Goal: Information Seeking & Learning: Learn about a topic

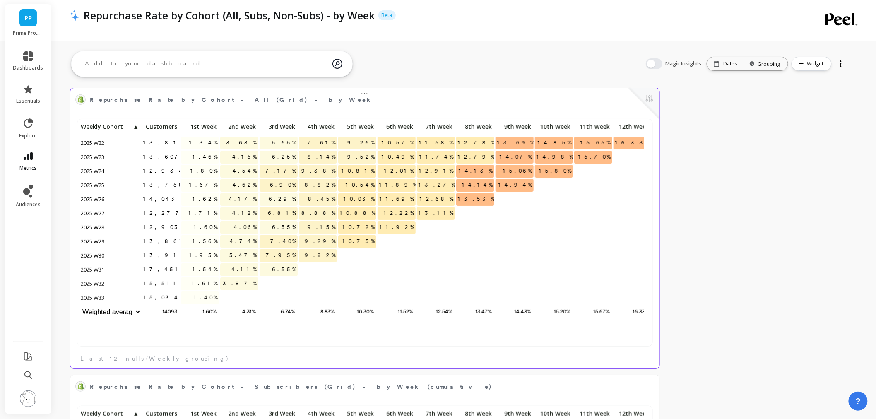
click at [31, 170] on span "metrics" at bounding box center [27, 168] width 17 height 7
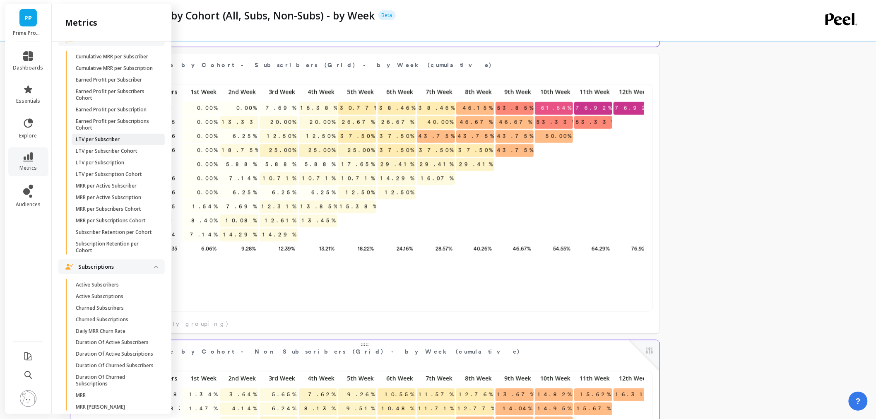
click at [124, 143] on span "LTV per Subscriber" at bounding box center [115, 139] width 79 height 7
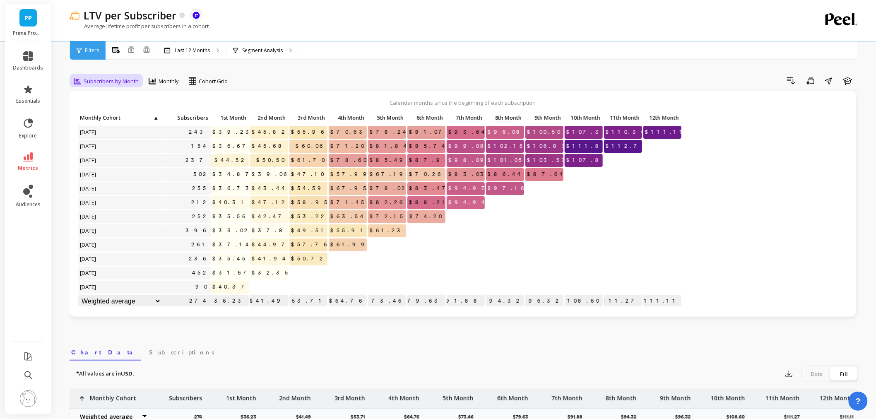
click at [107, 79] on span "Subscribers by Month" at bounding box center [111, 81] width 55 height 8
click at [98, 140] on div "Subscribers by Week" at bounding box center [100, 143] width 47 height 16
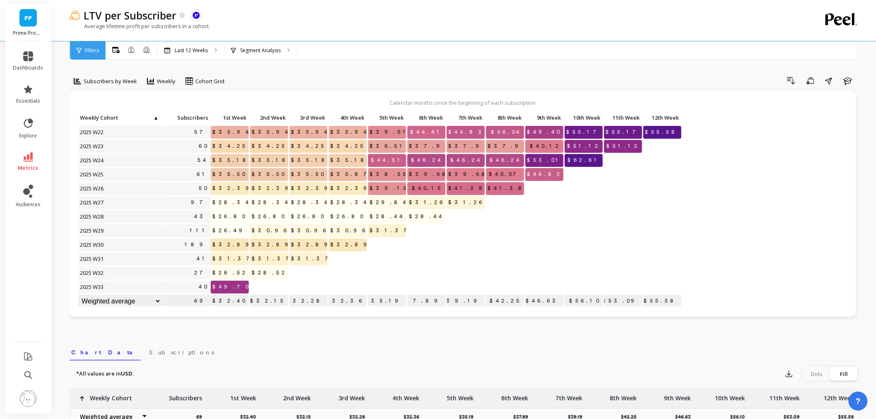
click at [14, 147] on li "metrics" at bounding box center [28, 161] width 40 height 29
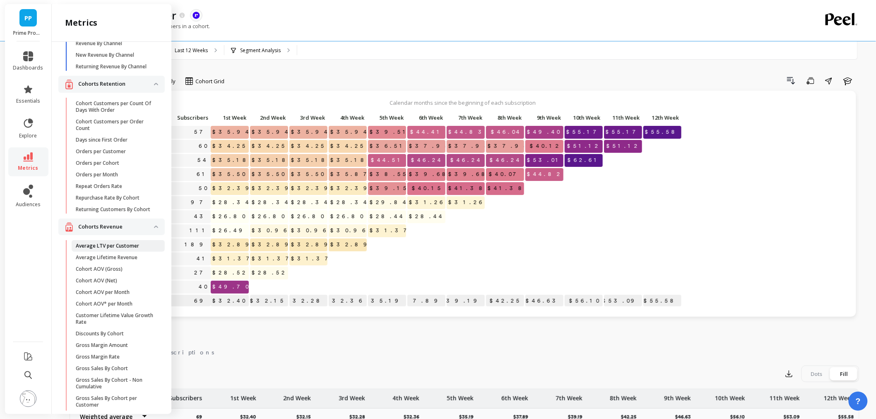
click at [101, 252] on link "Average LTV per Customer" at bounding box center [118, 246] width 93 height 12
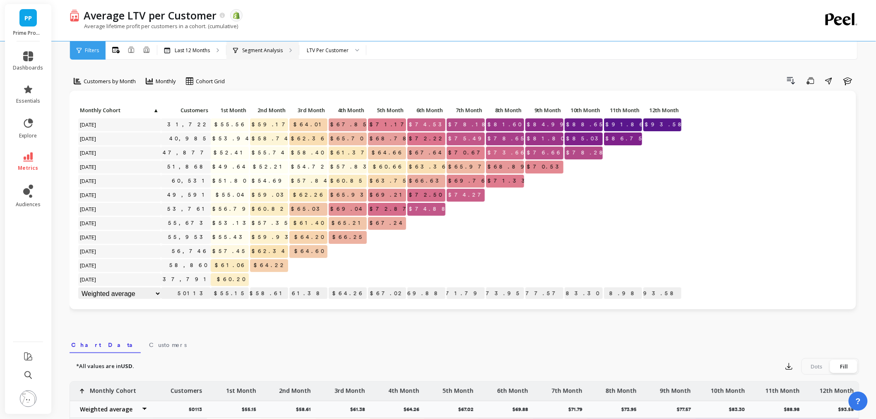
click at [278, 51] on p "Segment Analysis" at bounding box center [262, 50] width 41 height 7
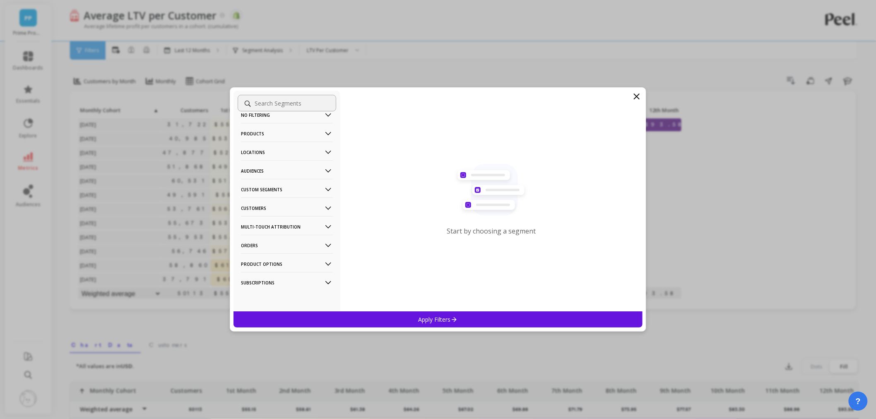
click at [284, 204] on p "Customers" at bounding box center [287, 208] width 92 height 21
click at [277, 267] on div "Subscriptions" at bounding box center [287, 267] width 99 height 13
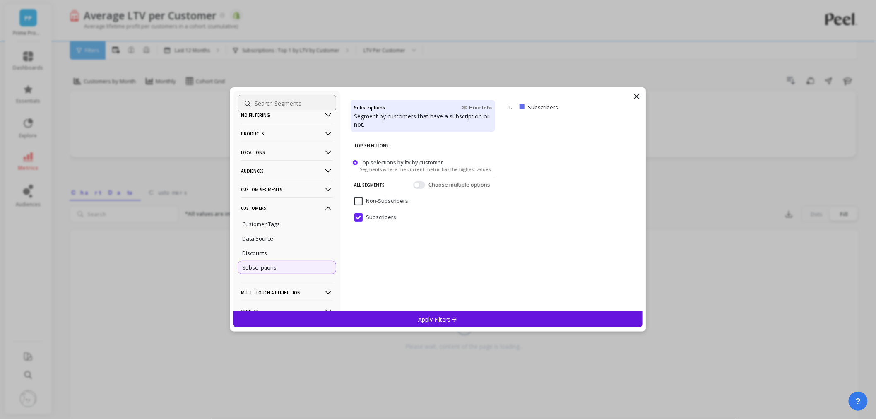
click at [389, 312] on div "Apply Filters" at bounding box center [438, 319] width 409 height 16
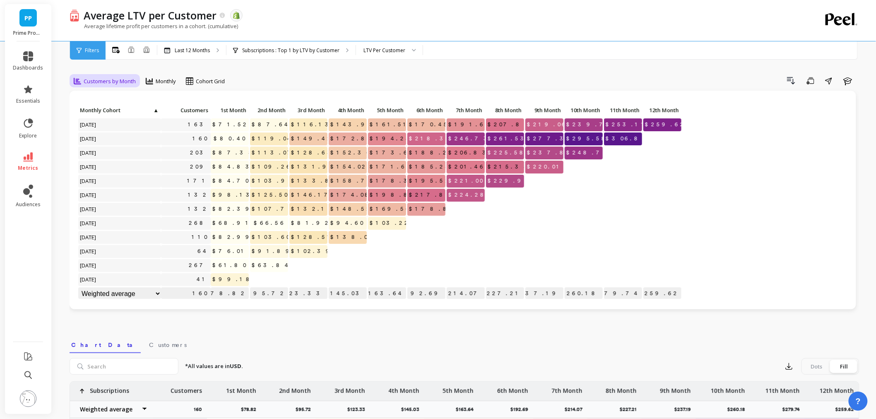
click at [135, 82] on span "Customers by Month" at bounding box center [110, 81] width 52 height 8
click at [114, 143] on div "Customers by Week" at bounding box center [100, 143] width 47 height 16
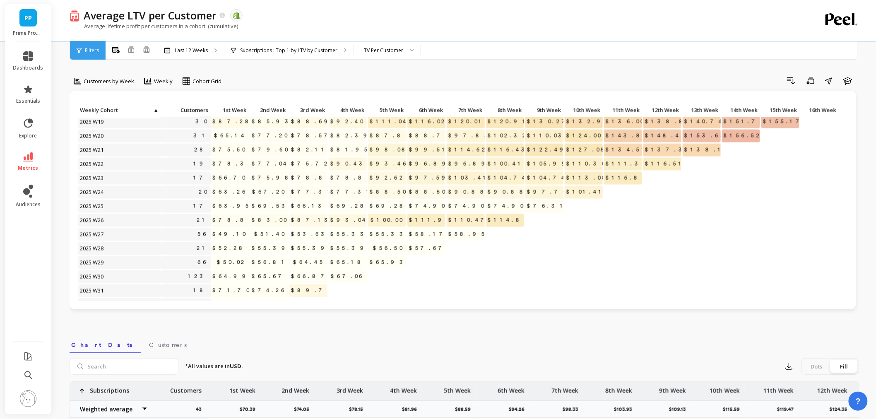
scroll to position [570, 0]
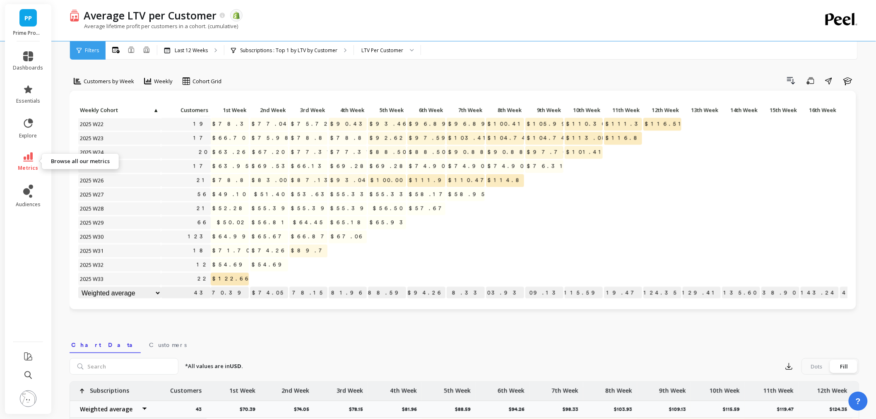
click at [30, 157] on icon at bounding box center [28, 156] width 10 height 9
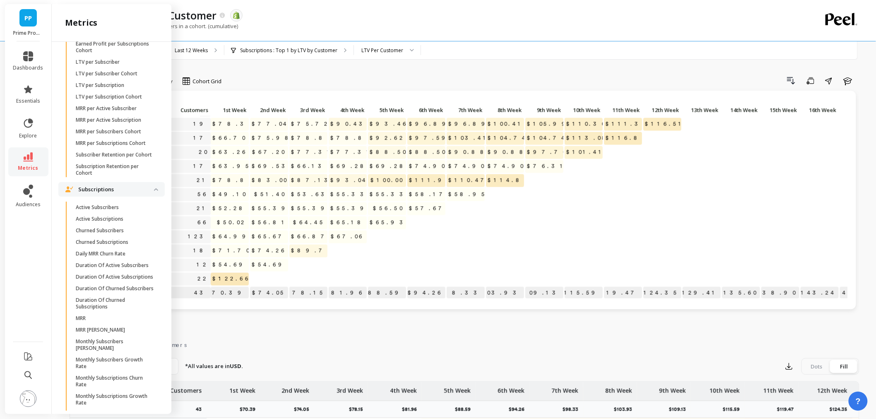
scroll to position [2184, 0]
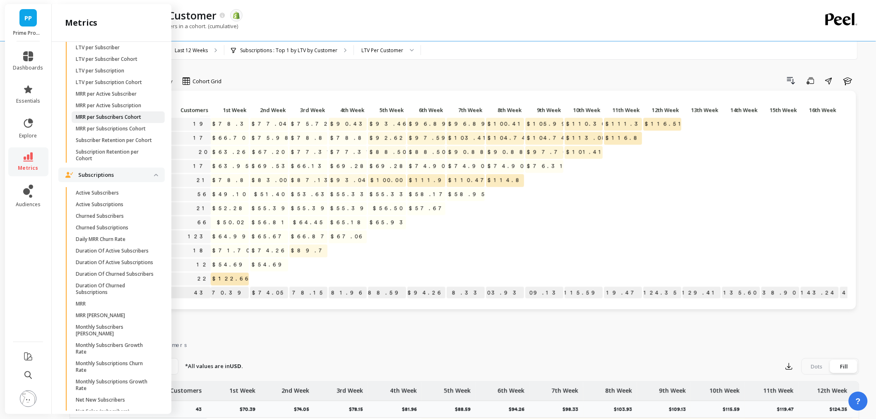
click at [109, 121] on p "MRR per Subscribers Cohort" at bounding box center [108, 117] width 65 height 7
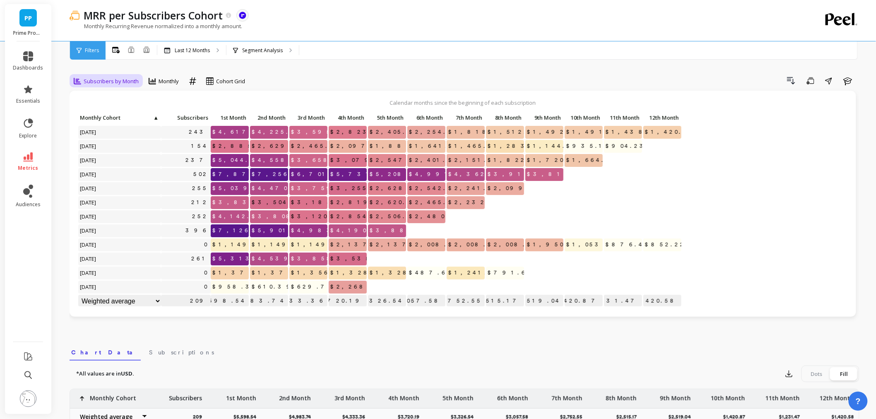
click at [111, 79] on span "Subscribers by Month" at bounding box center [111, 81] width 55 height 8
click at [97, 148] on div "Subscribers by Week" at bounding box center [100, 143] width 47 height 16
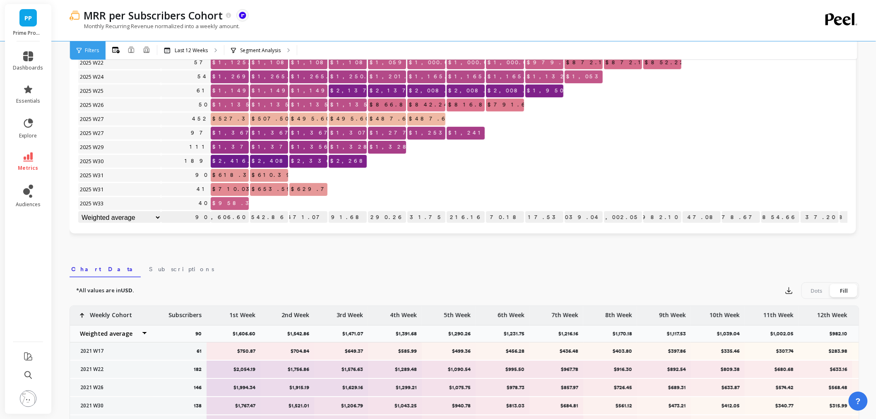
scroll to position [80, 0]
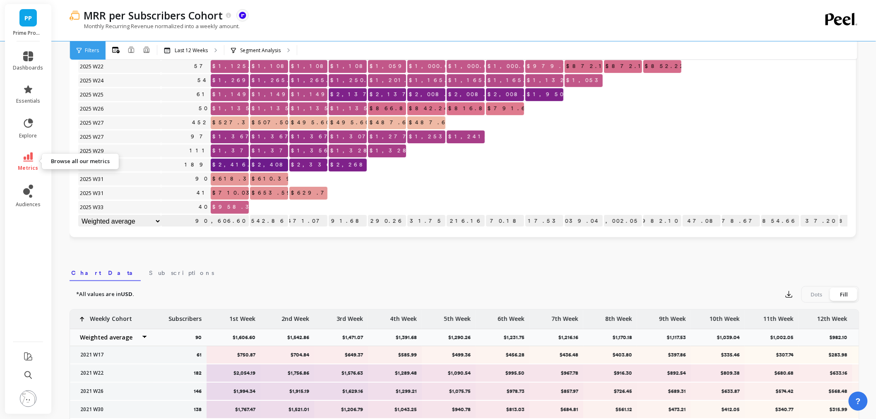
click at [28, 163] on link "metrics" at bounding box center [28, 161] width 30 height 19
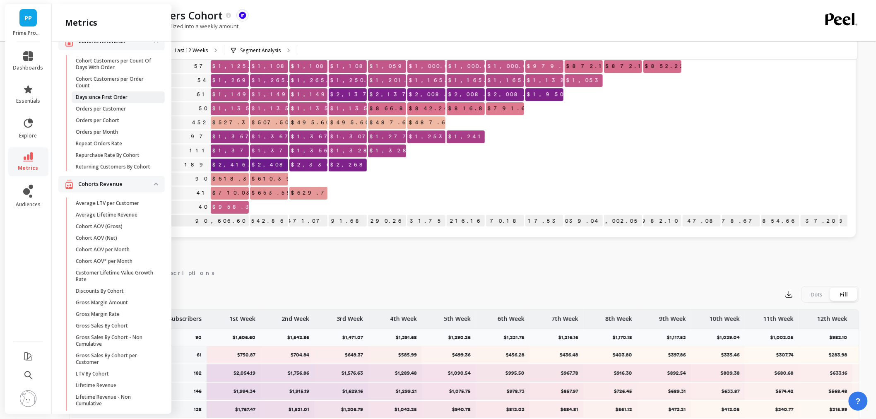
scroll to position [138, 0]
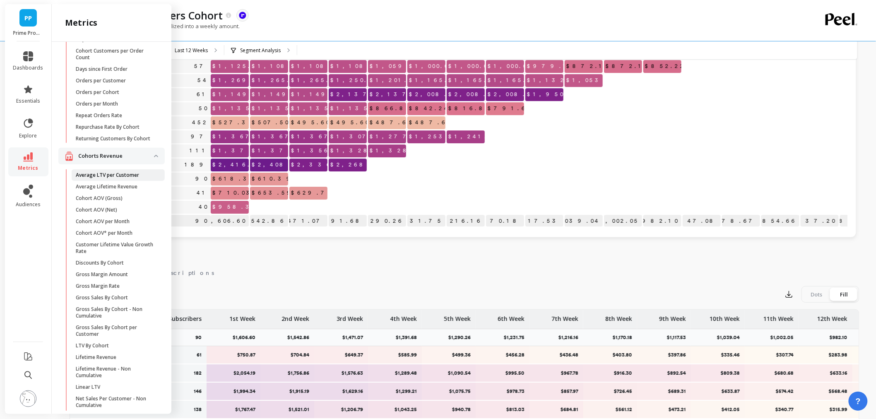
click at [127, 179] on p "Average LTV per Customer" at bounding box center [107, 175] width 63 height 7
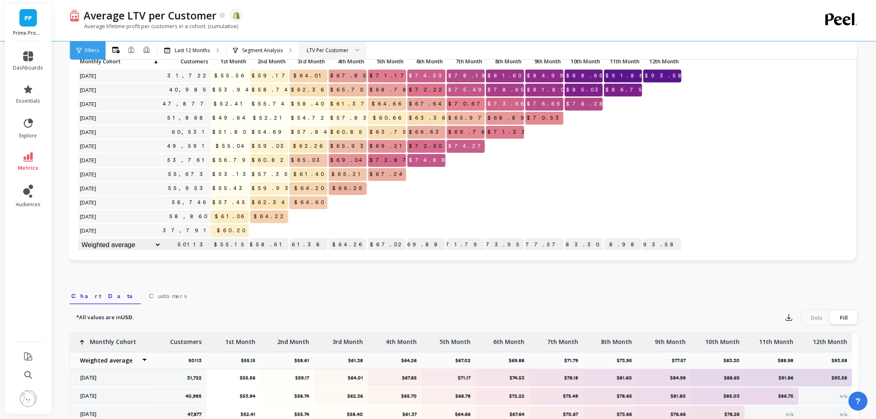
click at [355, 47] on div at bounding box center [355, 50] width 10 height 18
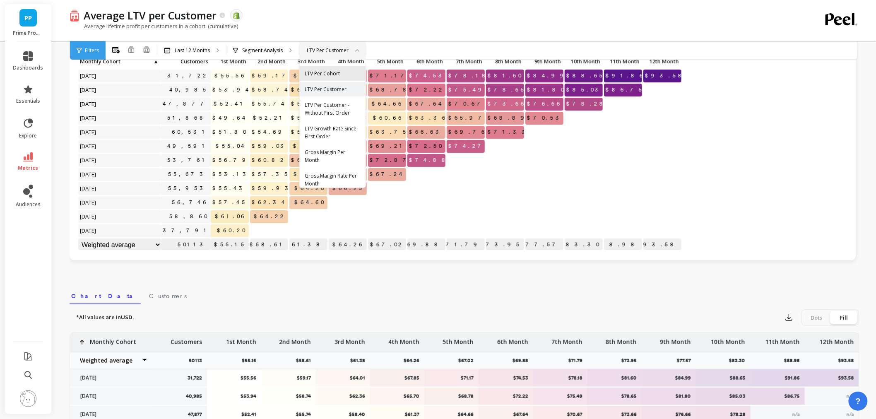
click at [328, 73] on div "LTV Per Cohort" at bounding box center [333, 74] width 56 height 8
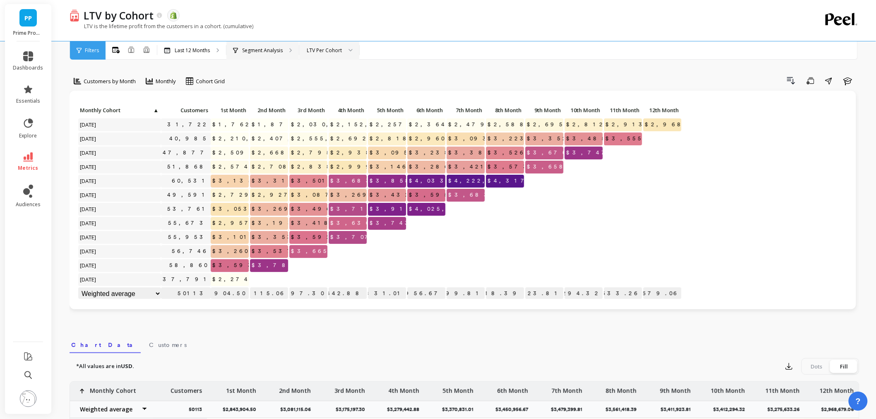
click at [268, 51] on p "Segment Analysis" at bounding box center [262, 50] width 41 height 7
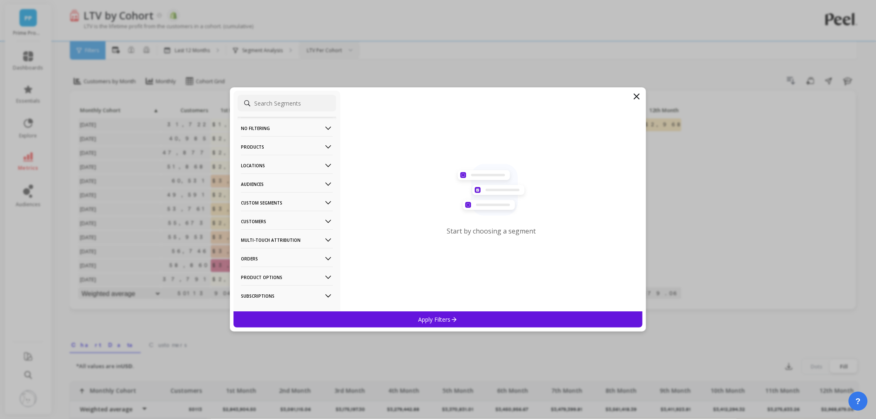
click at [281, 217] on p "Customers" at bounding box center [287, 221] width 92 height 21
click at [271, 280] on p "Subscriptions" at bounding box center [259, 280] width 34 height 7
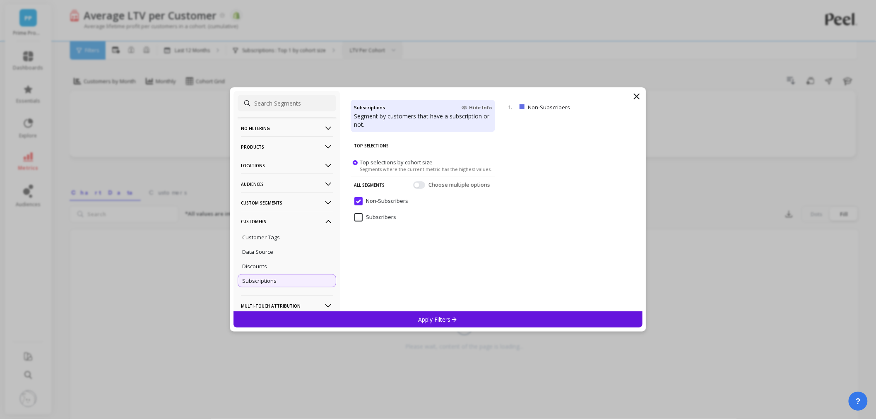
click at [356, 218] on input "Subscribers" at bounding box center [376, 217] width 42 height 8
click at [355, 321] on div "Apply Filters" at bounding box center [438, 319] width 409 height 16
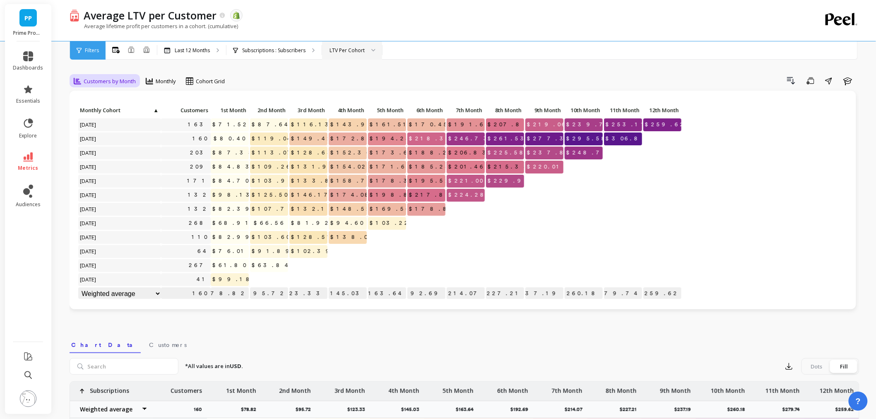
click at [110, 81] on span "Customers by Month" at bounding box center [110, 81] width 52 height 8
click at [92, 136] on div "Customers by Week" at bounding box center [100, 143] width 47 height 16
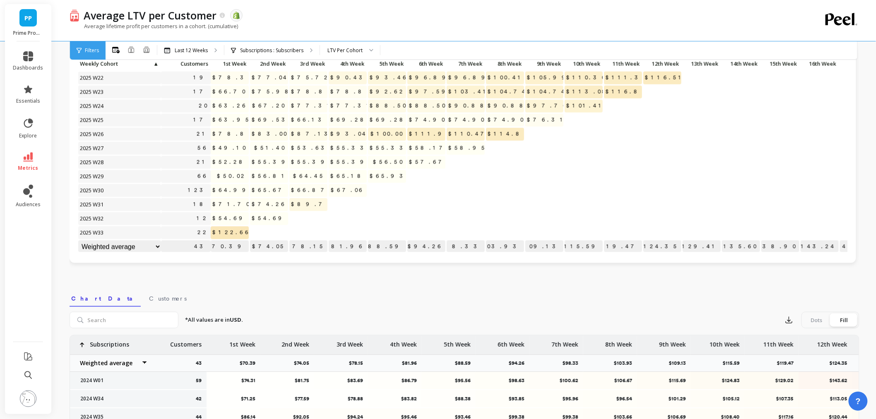
scroll to position [46, 0]
click at [358, 50] on div "LTV Per Cohort" at bounding box center [345, 50] width 35 height 8
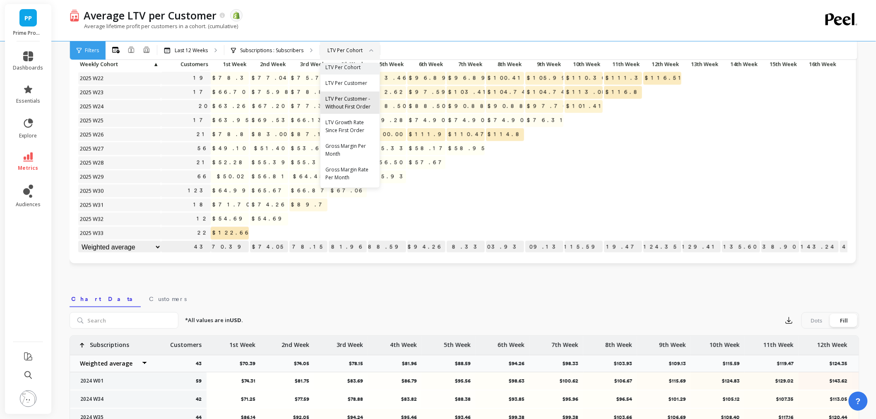
scroll to position [0, 0]
click at [351, 77] on div "LTV Per Cohort" at bounding box center [350, 73] width 59 height 14
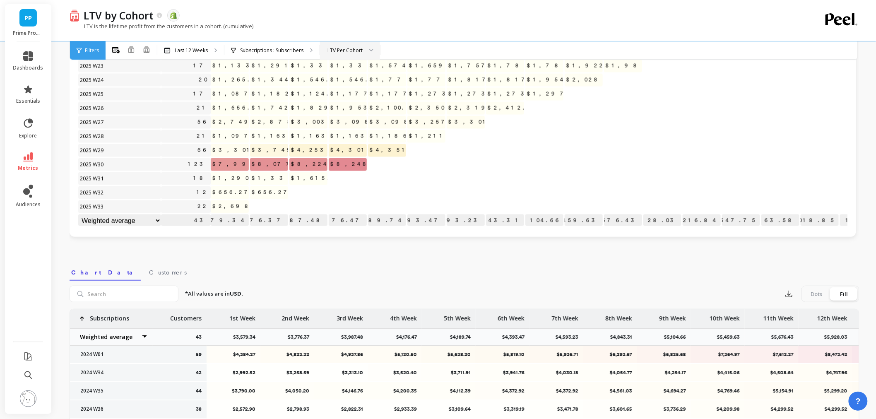
scroll to position [46, 0]
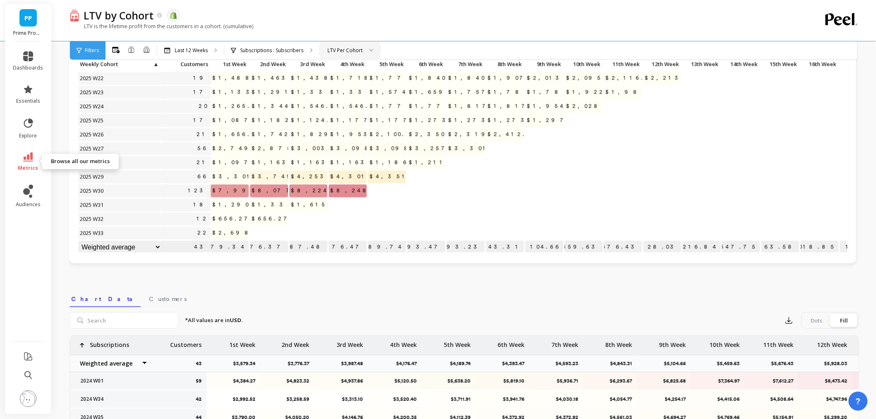
click at [39, 162] on link "metrics" at bounding box center [28, 161] width 30 height 19
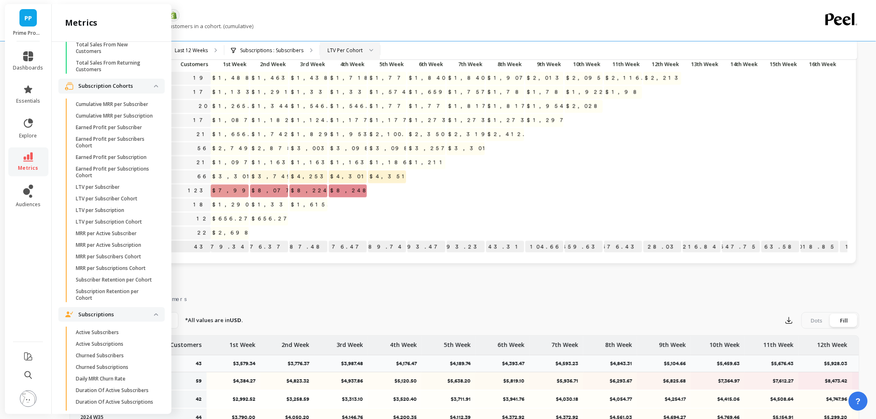
scroll to position [2071, 0]
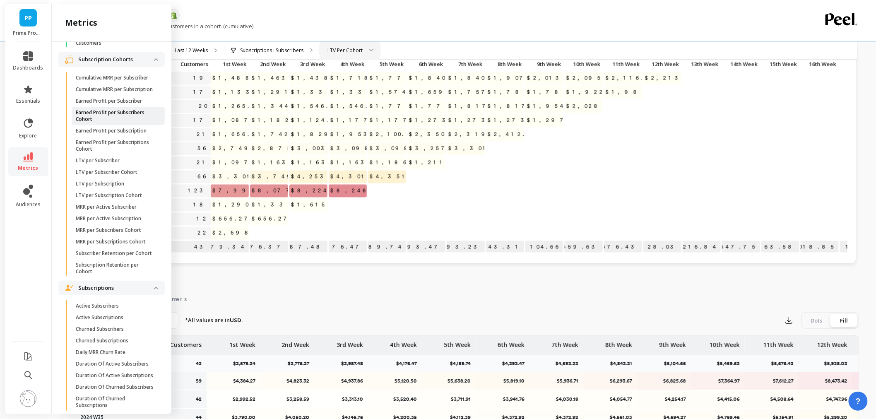
click at [115, 123] on p "Earned Profit per Subscribers Cohort" at bounding box center [115, 115] width 79 height 13
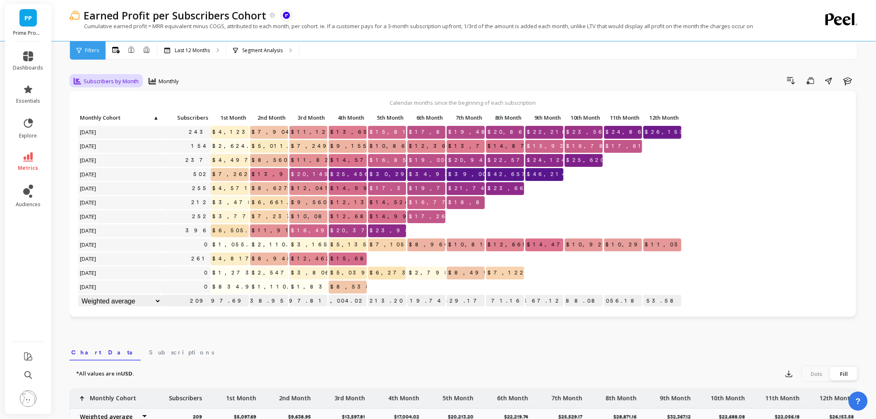
click at [115, 80] on span "Subscribers by Month" at bounding box center [111, 81] width 55 height 8
click at [94, 135] on div "Subscribers by Week" at bounding box center [100, 143] width 47 height 16
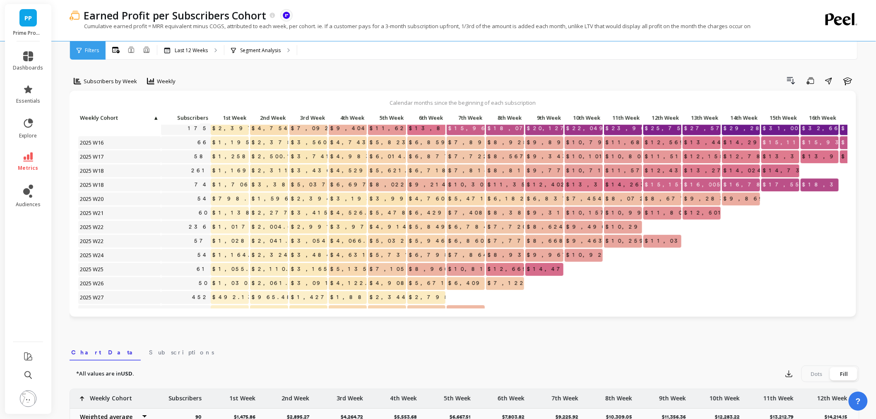
scroll to position [1133, 0]
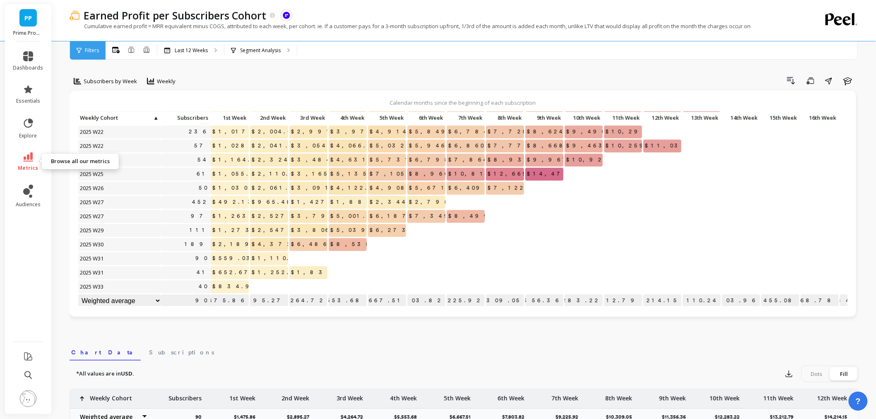
click at [31, 157] on icon at bounding box center [28, 156] width 10 height 9
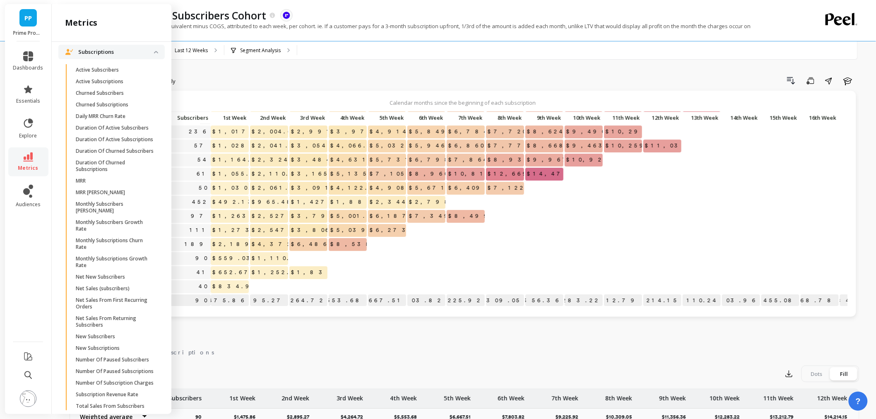
scroll to position [2393, 0]
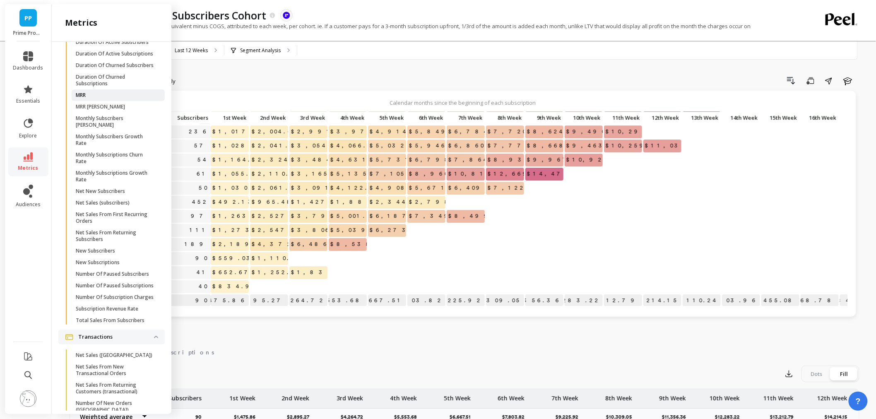
click at [88, 99] on span "MRR" at bounding box center [115, 95] width 79 height 7
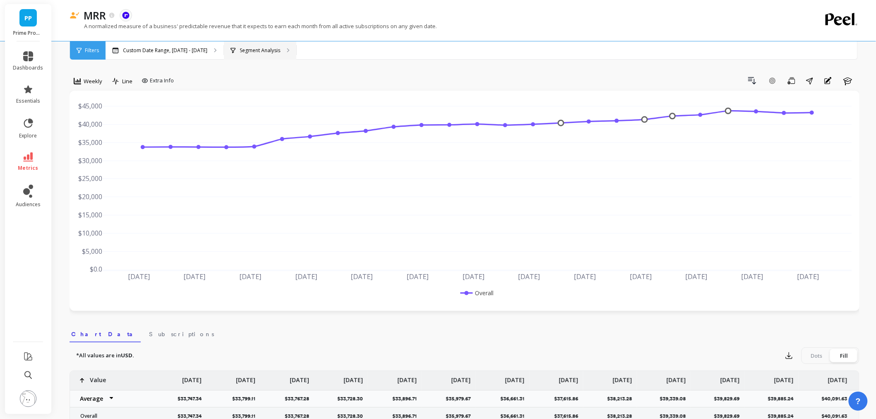
click at [245, 48] on p "Segment Analysis" at bounding box center [260, 50] width 41 height 7
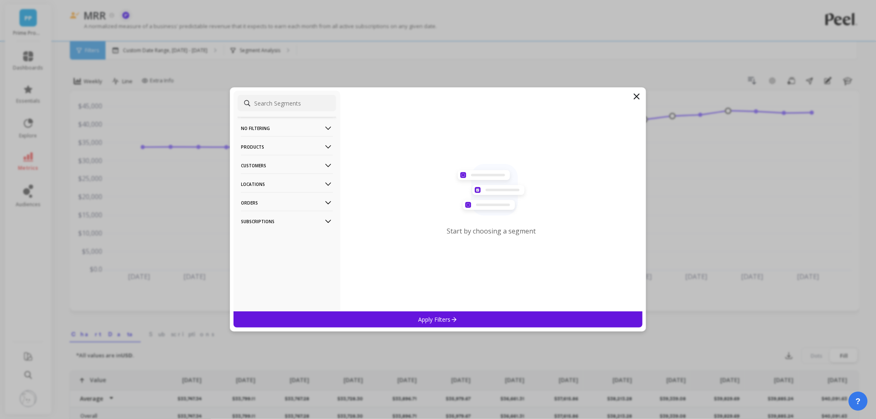
click at [270, 165] on p "Customers" at bounding box center [287, 165] width 92 height 21
click at [283, 224] on p "Locations" at bounding box center [287, 220] width 92 height 21
click at [280, 280] on p "Subscriptions" at bounding box center [287, 282] width 92 height 21
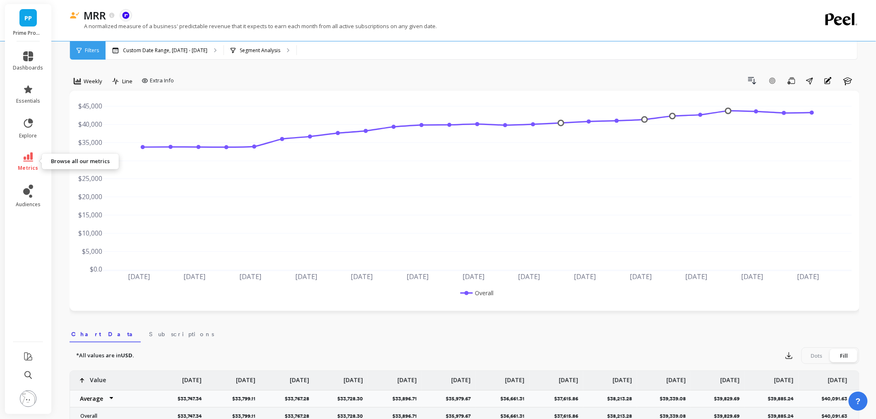
click at [31, 160] on icon at bounding box center [28, 156] width 10 height 9
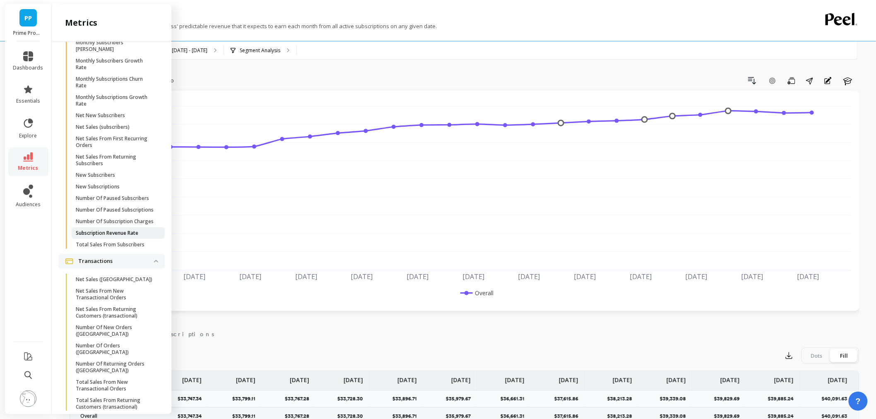
scroll to position [2478, 0]
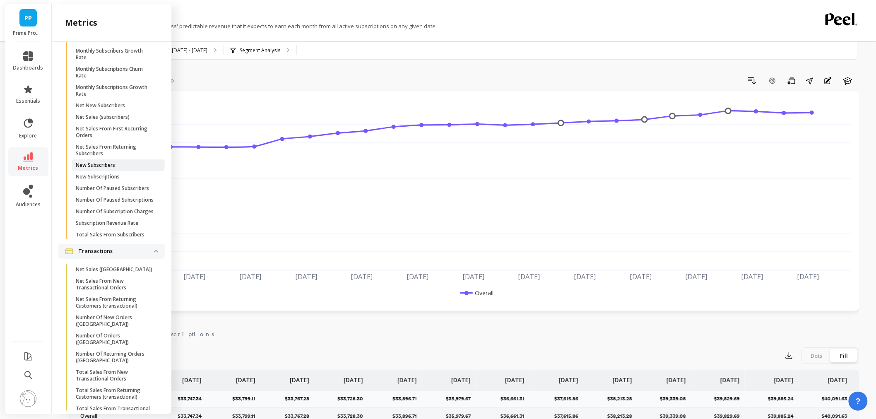
click at [106, 169] on p "New Subscribers" at bounding box center [95, 165] width 39 height 7
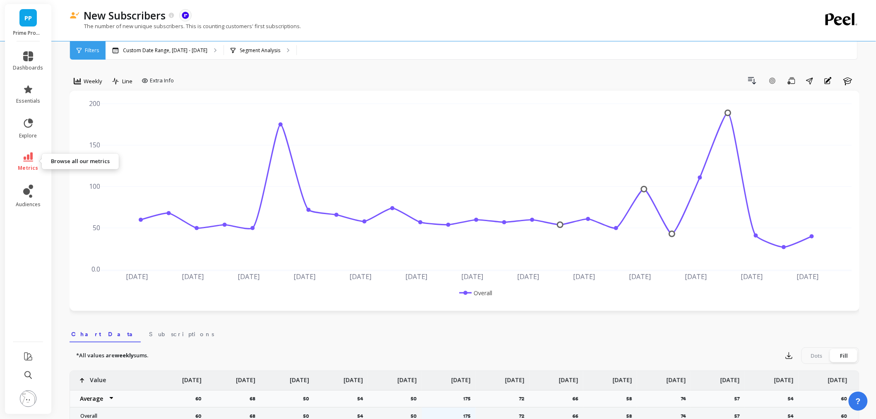
click at [34, 166] on span "metrics" at bounding box center [28, 168] width 20 height 7
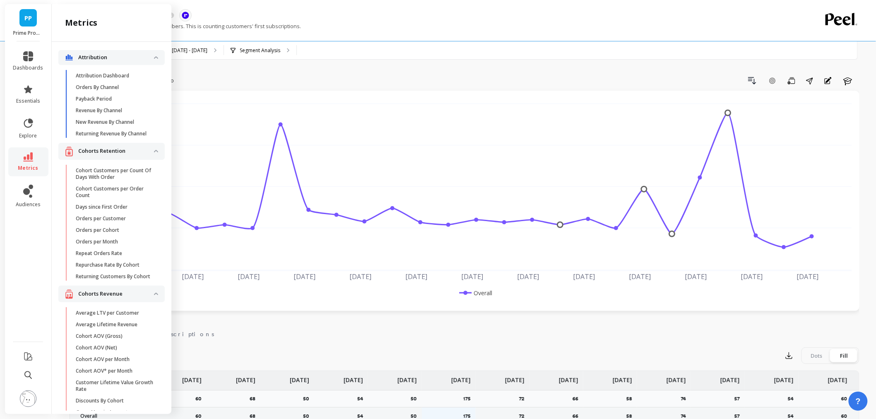
scroll to position [2478, 0]
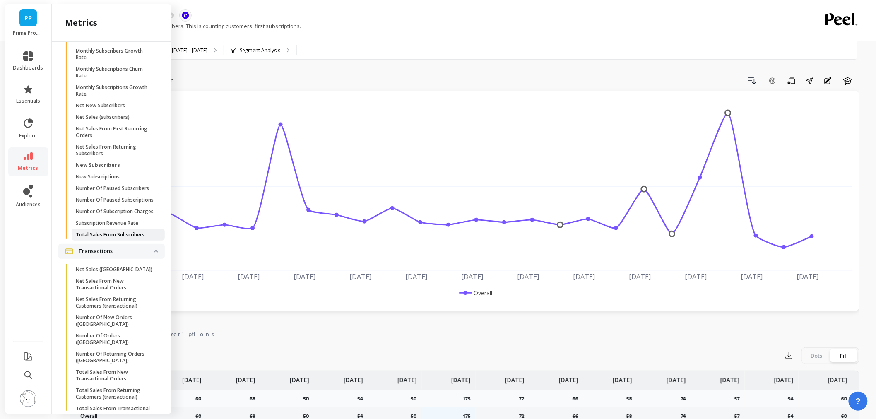
click at [114, 238] on p "Total Sales From Subscribers" at bounding box center [110, 235] width 69 height 7
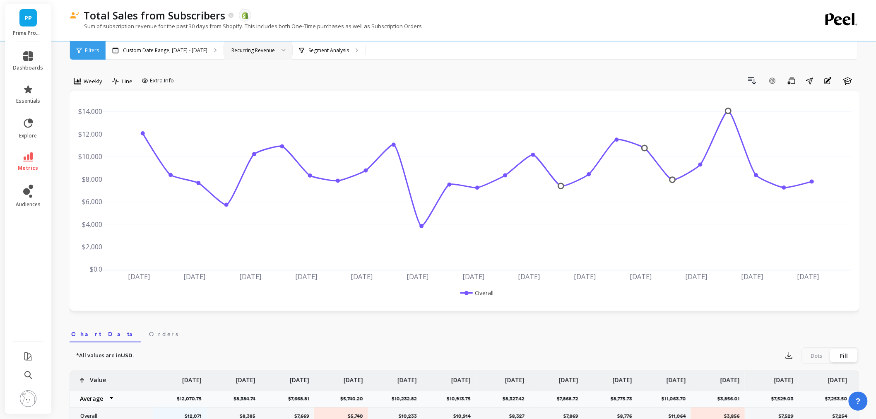
click at [262, 53] on div "Recurring Revenue" at bounding box center [253, 50] width 43 height 8
click at [265, 94] on div "New Recurring Revenue" at bounding box center [258, 89] width 68 height 14
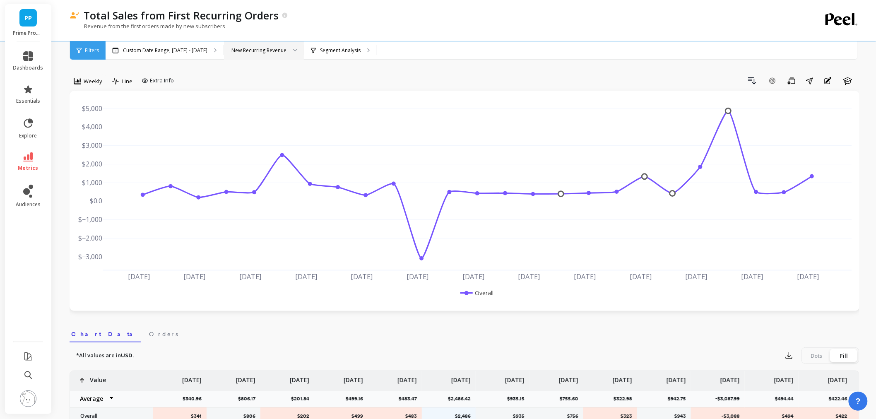
click at [280, 56] on div "New Recurring Revenue" at bounding box center [264, 50] width 80 height 18
click at [573, 56] on div "Custom Date Range, [DATE] - [DATE] option New Recurring Revenue, selected. 3 re…" at bounding box center [500, 50] width 788 height 18
click at [277, 51] on div "New Recurring Revenue" at bounding box center [259, 50] width 55 height 8
click at [280, 76] on div "Recurring Revenue" at bounding box center [263, 74] width 69 height 8
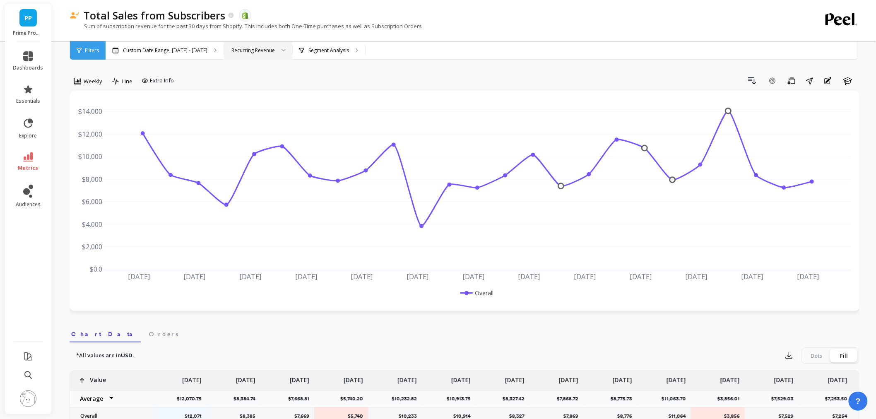
click at [276, 53] on div at bounding box center [281, 50] width 10 height 18
click at [272, 86] on div "New Recurring Revenue" at bounding box center [258, 89] width 58 height 8
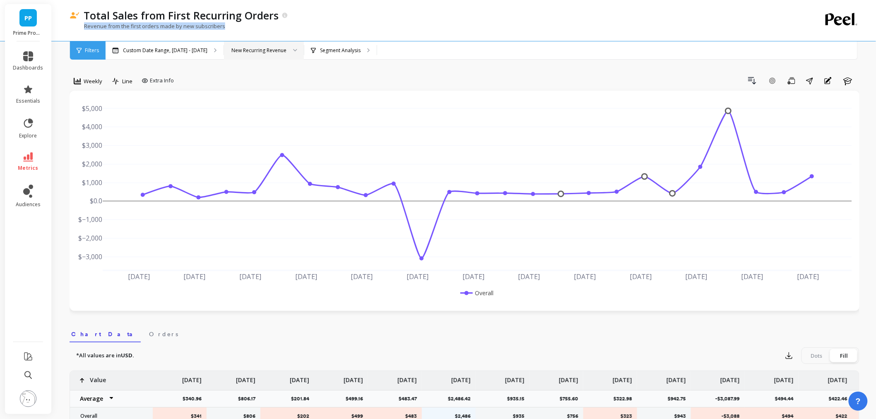
drag, startPoint x: 83, startPoint y: 28, endPoint x: 232, endPoint y: 29, distance: 148.7
click at [232, 29] on div "Revenue from the first orders made by new subscribers" at bounding box center [431, 30] width 722 height 16
click at [251, 31] on div "Revenue from the first orders made by new subscribers" at bounding box center [431, 30] width 722 height 16
click at [27, 159] on icon at bounding box center [28, 156] width 10 height 9
click at [408, 13] on div "Total Sales from First Recurring Orders" at bounding box center [436, 15] width 712 height 14
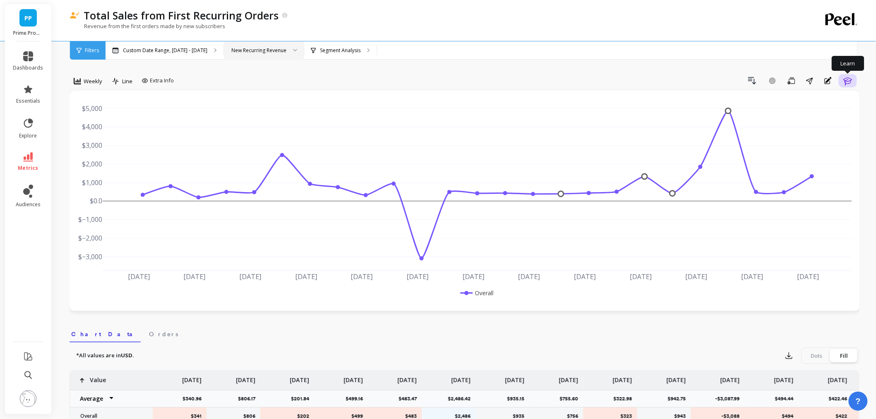
click at [846, 79] on icon "button" at bounding box center [848, 81] width 9 height 8
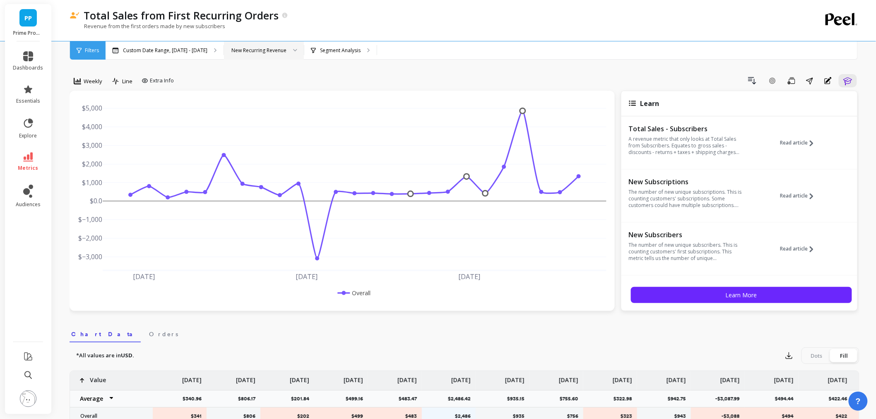
click at [477, 74] on div "Drill Down Add Goal Save Share Annotations Learn" at bounding box center [518, 80] width 683 height 13
click at [854, 82] on button "Learn" at bounding box center [848, 80] width 18 height 13
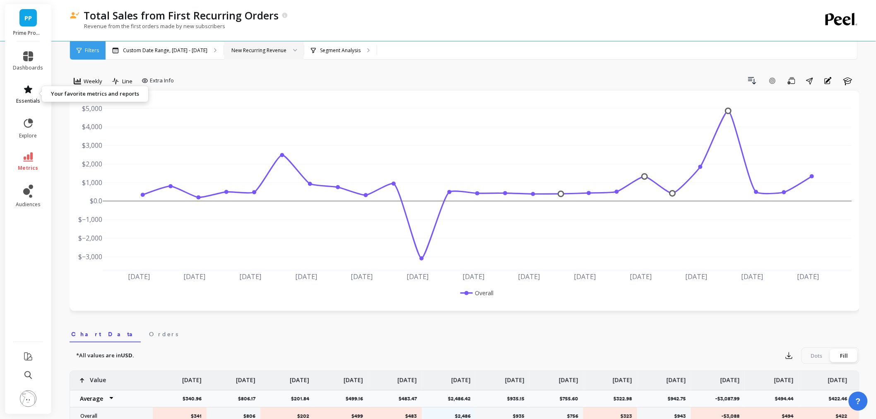
click at [21, 102] on span "essentials" at bounding box center [28, 101] width 24 height 7
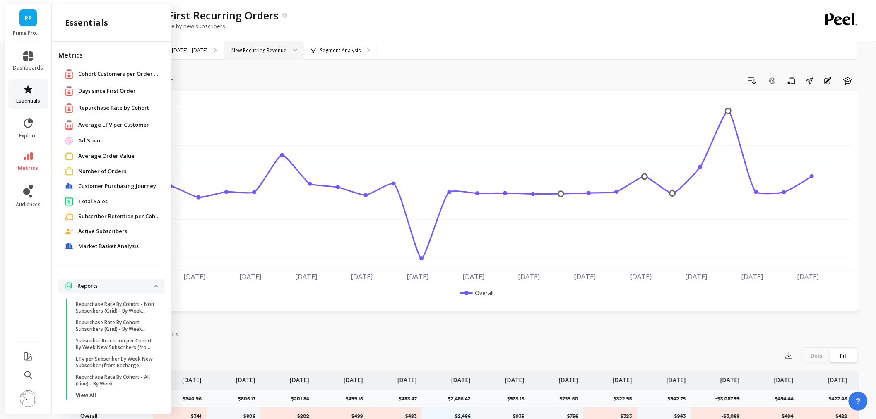
scroll to position [2, 0]
click at [104, 199] on span "Total Sales" at bounding box center [92, 200] width 29 height 8
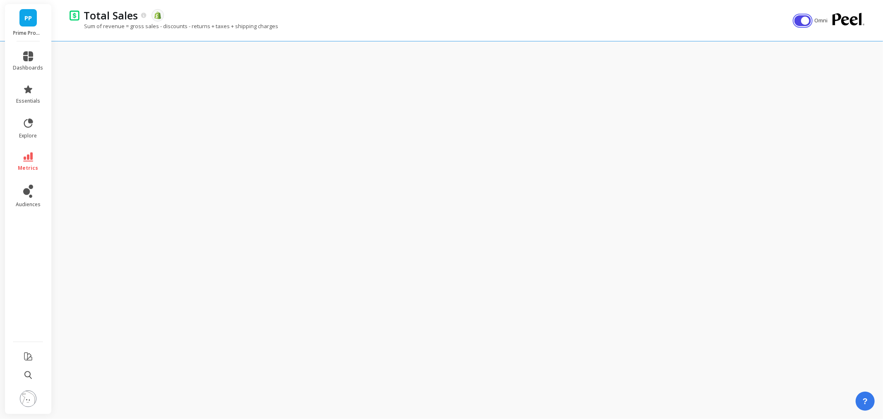
click at [803, 17] on button "button" at bounding box center [803, 20] width 17 height 11
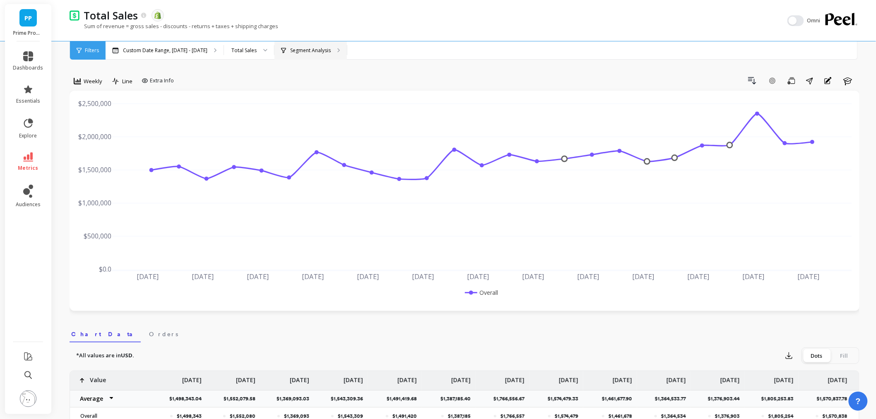
click at [290, 47] on p "Segment Analysis" at bounding box center [310, 50] width 41 height 7
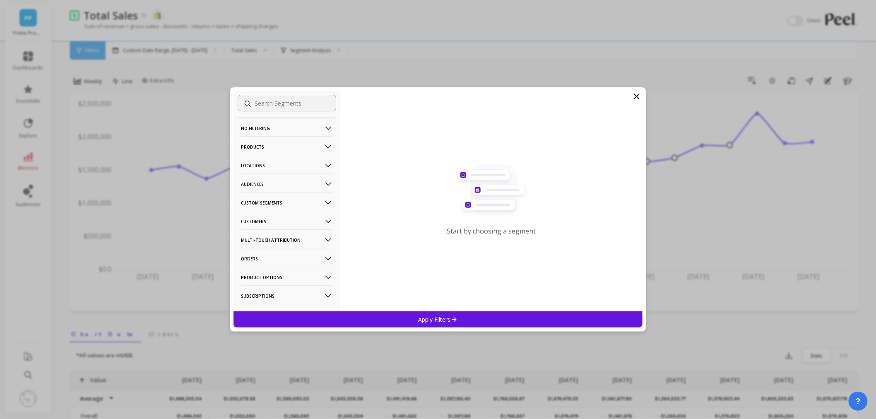
scroll to position [13, 0]
click at [272, 203] on p "Customers" at bounding box center [287, 208] width 92 height 21
click at [276, 273] on div "Subscriptions" at bounding box center [287, 267] width 99 height 13
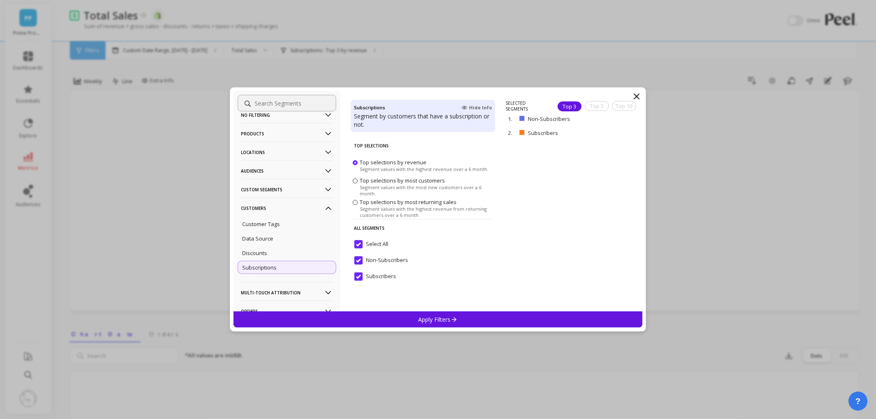
click at [355, 240] on input "Select All" at bounding box center [372, 244] width 34 height 8
click at [361, 280] on input "Subscribers" at bounding box center [376, 277] width 42 height 8
click at [392, 317] on div "Apply Filters" at bounding box center [438, 319] width 409 height 16
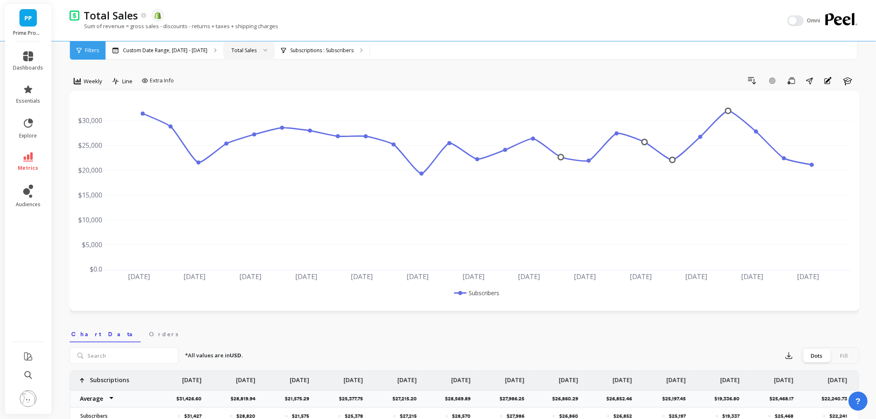
click at [258, 51] on div at bounding box center [263, 50] width 10 height 18
click at [253, 85] on div "New Sales" at bounding box center [248, 89] width 39 height 8
